Goal: Task Accomplishment & Management: Manage account settings

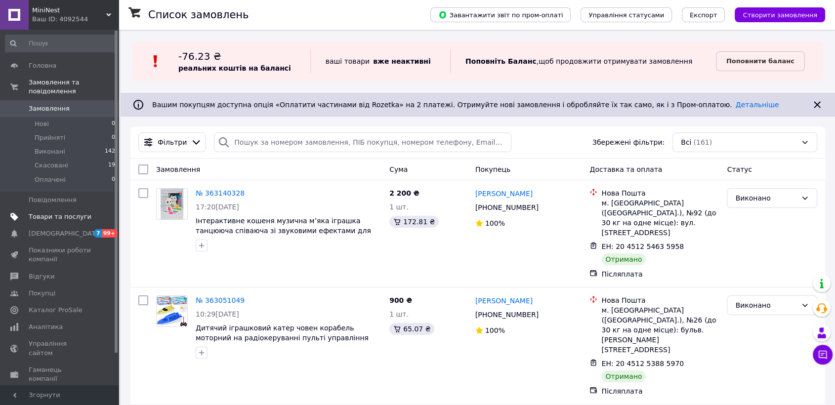
click at [67, 212] on span "Товари та послуги" at bounding box center [60, 216] width 63 height 9
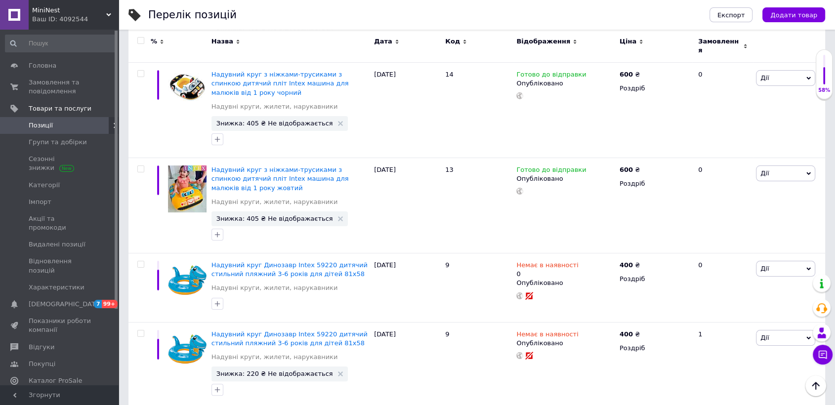
scroll to position [7627, 0]
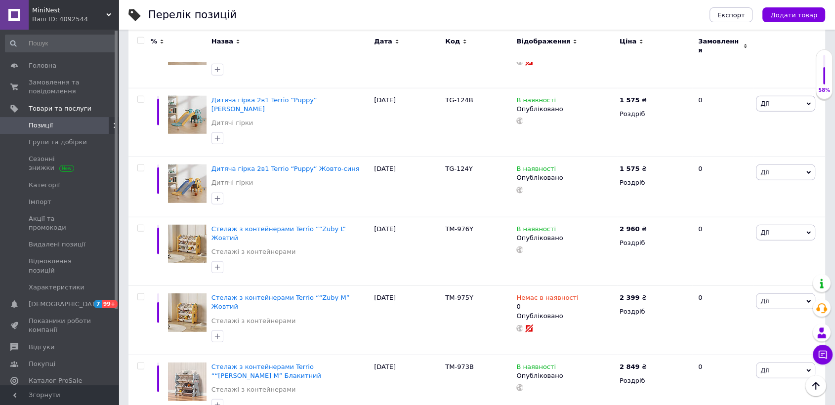
scroll to position [6488, 0]
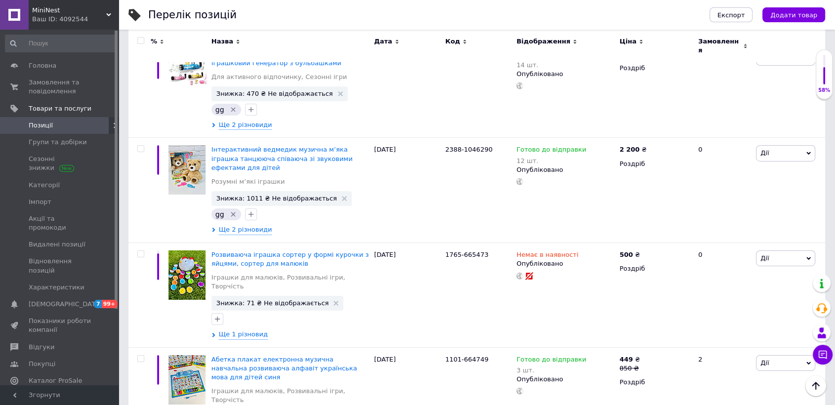
scroll to position [7120, 0]
click at [59, 377] on span "Каталог ProSale" at bounding box center [55, 381] width 53 height 9
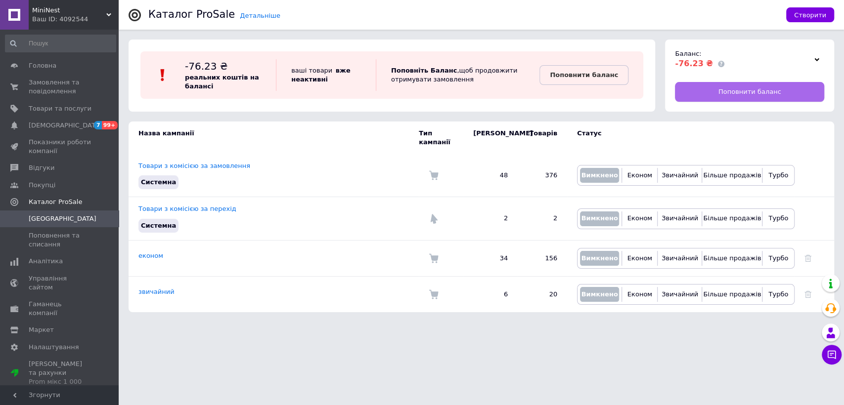
click at [700, 91] on link "Поповнити баланс" at bounding box center [749, 92] width 149 height 20
